Goal: Information Seeking & Learning: Learn about a topic

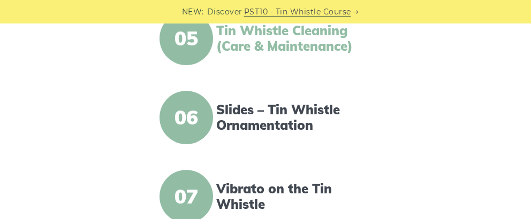
scroll to position [638, 0]
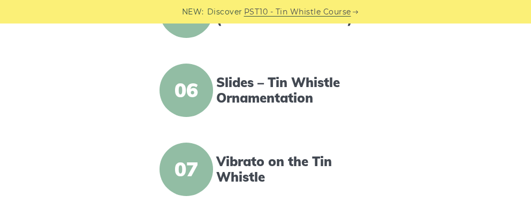
click at [195, 96] on span "06" at bounding box center [186, 91] width 54 height 54
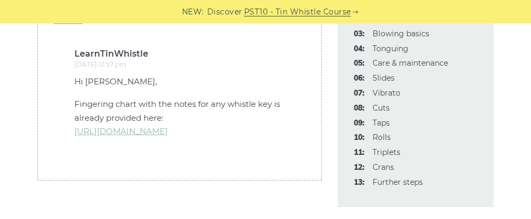
scroll to position [3309, 0]
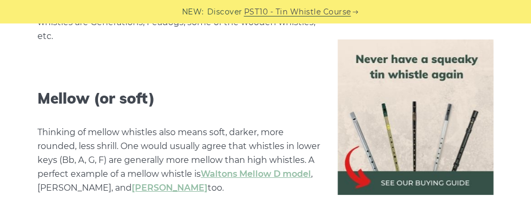
scroll to position [2613, 0]
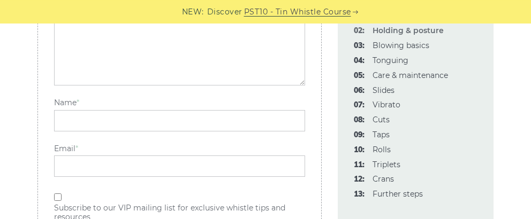
scroll to position [1916, 0]
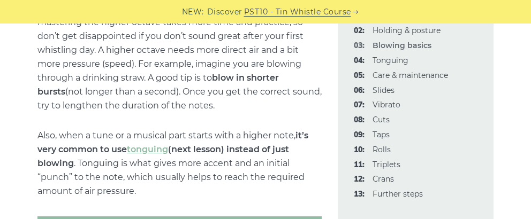
scroll to position [1858, 0]
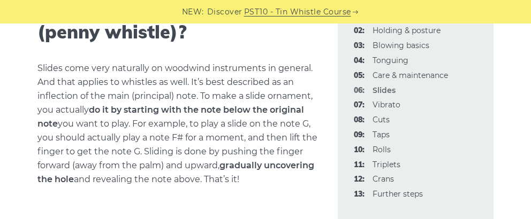
scroll to position [406, 0]
